Goal: Transaction & Acquisition: Purchase product/service

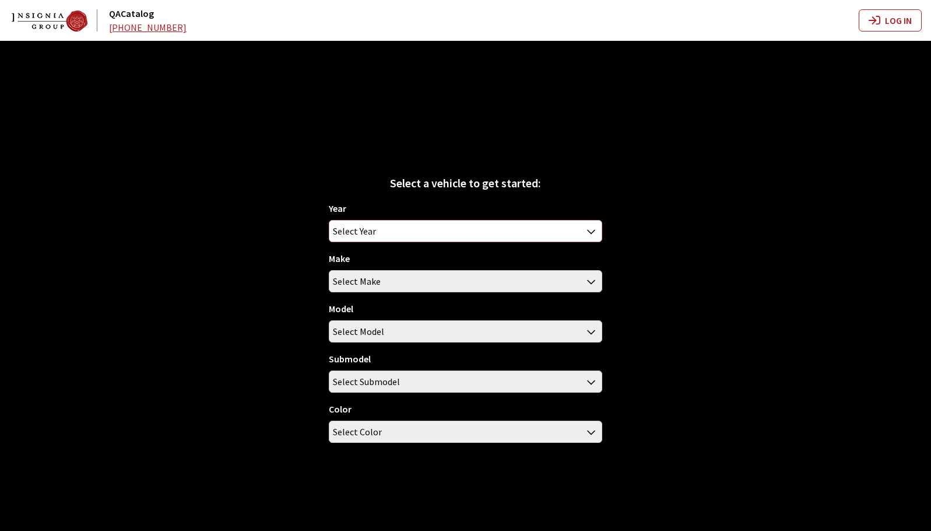
click at [371, 233] on span "Select Year" at bounding box center [354, 230] width 43 height 21
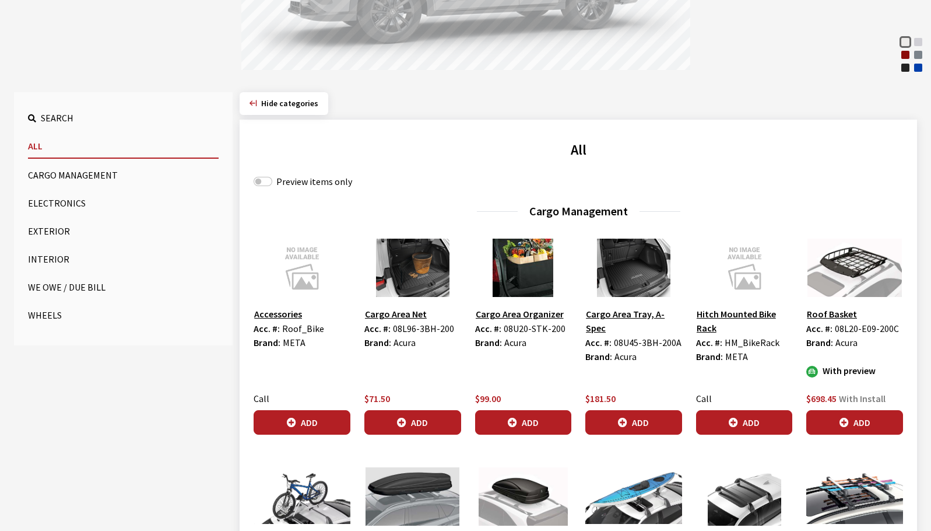
scroll to position [292, 0]
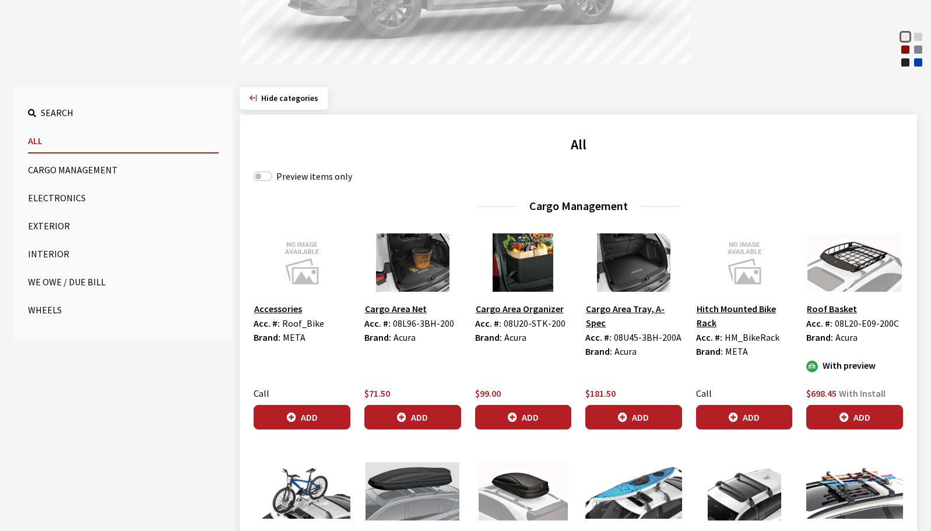
click at [40, 313] on button "Wheels" at bounding box center [123, 309] width 191 height 23
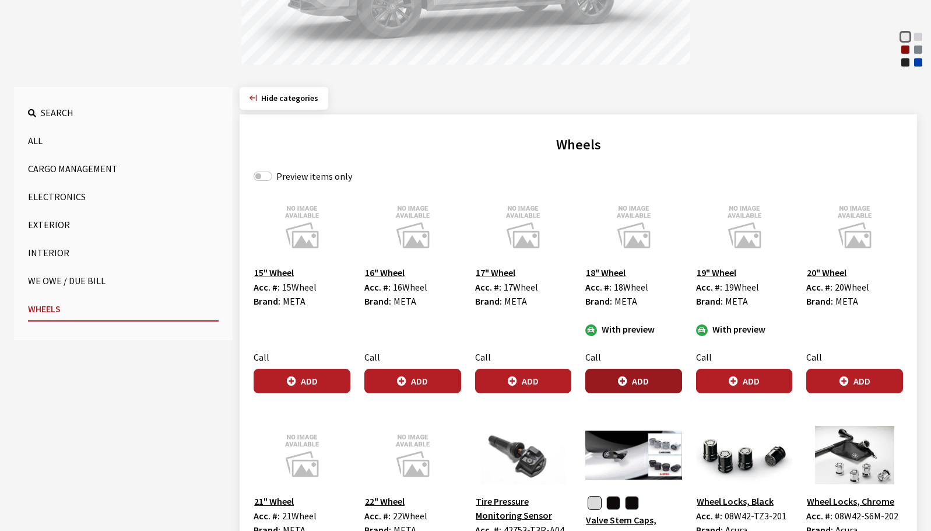
click at [635, 380] on button "Add" at bounding box center [633, 381] width 97 height 24
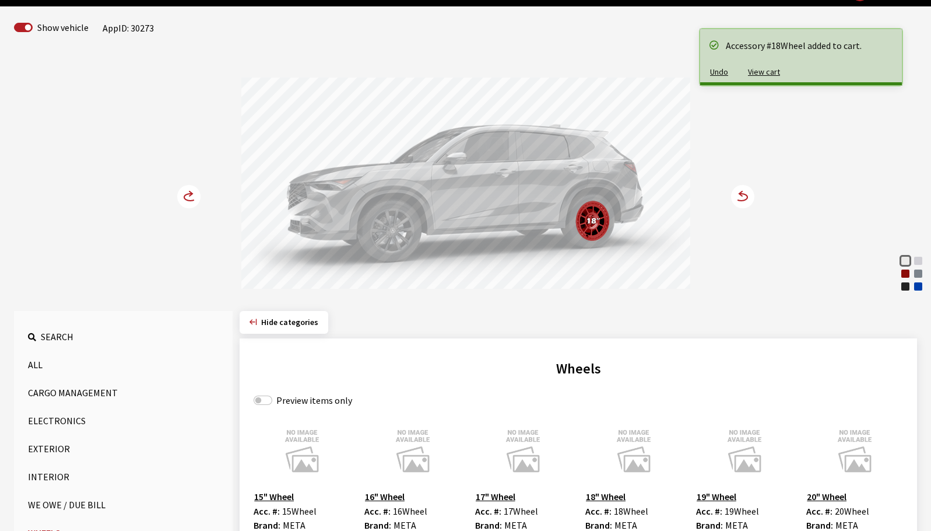
scroll to position [58, 0]
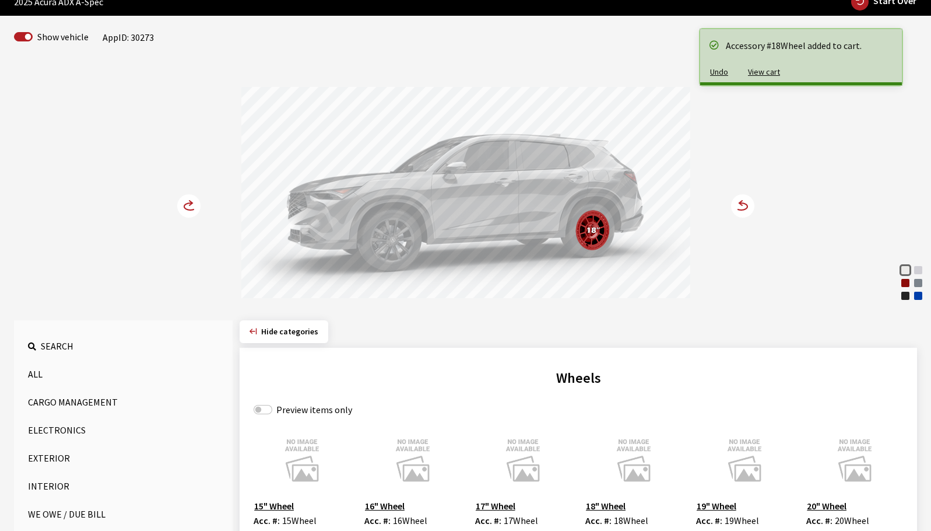
click at [745, 207] on circle at bounding box center [742, 205] width 23 height 23
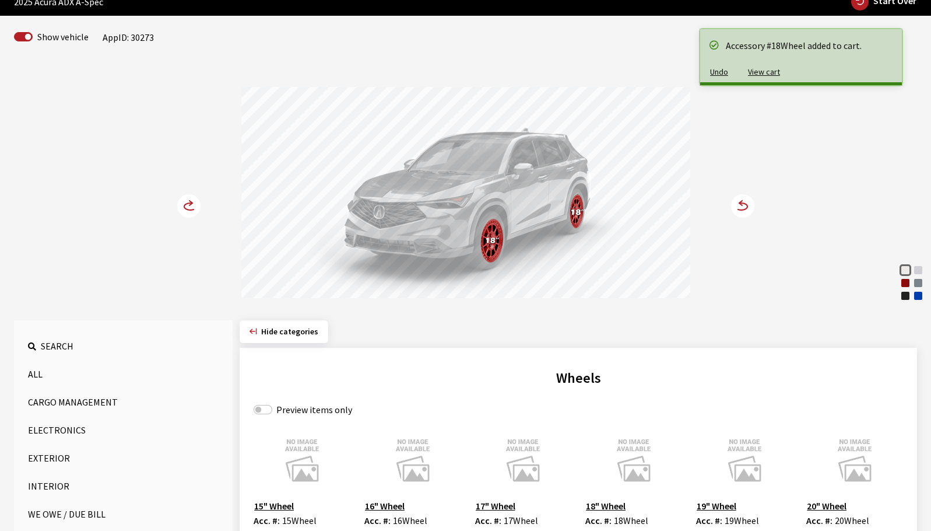
click at [743, 209] on circle at bounding box center [742, 205] width 23 height 23
